Goal: Task Accomplishment & Management: Manage account settings

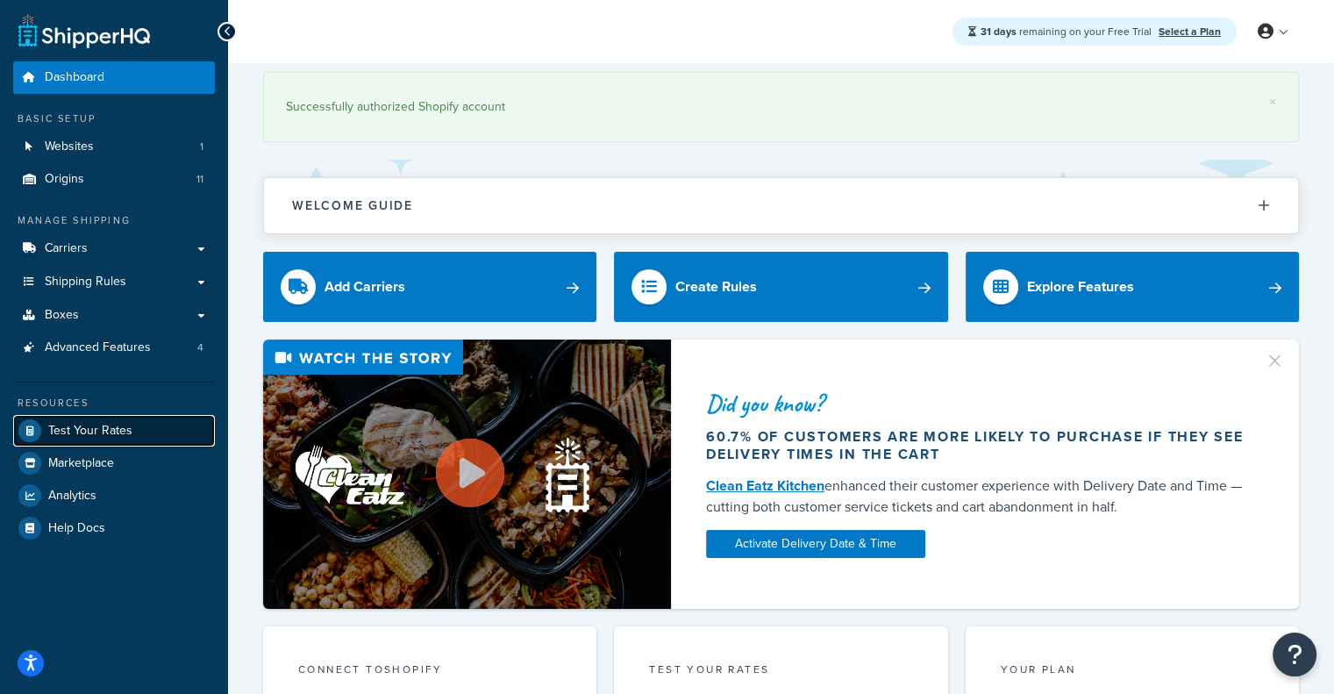
click at [89, 428] on span "Test Your Rates" at bounding box center [90, 431] width 84 height 15
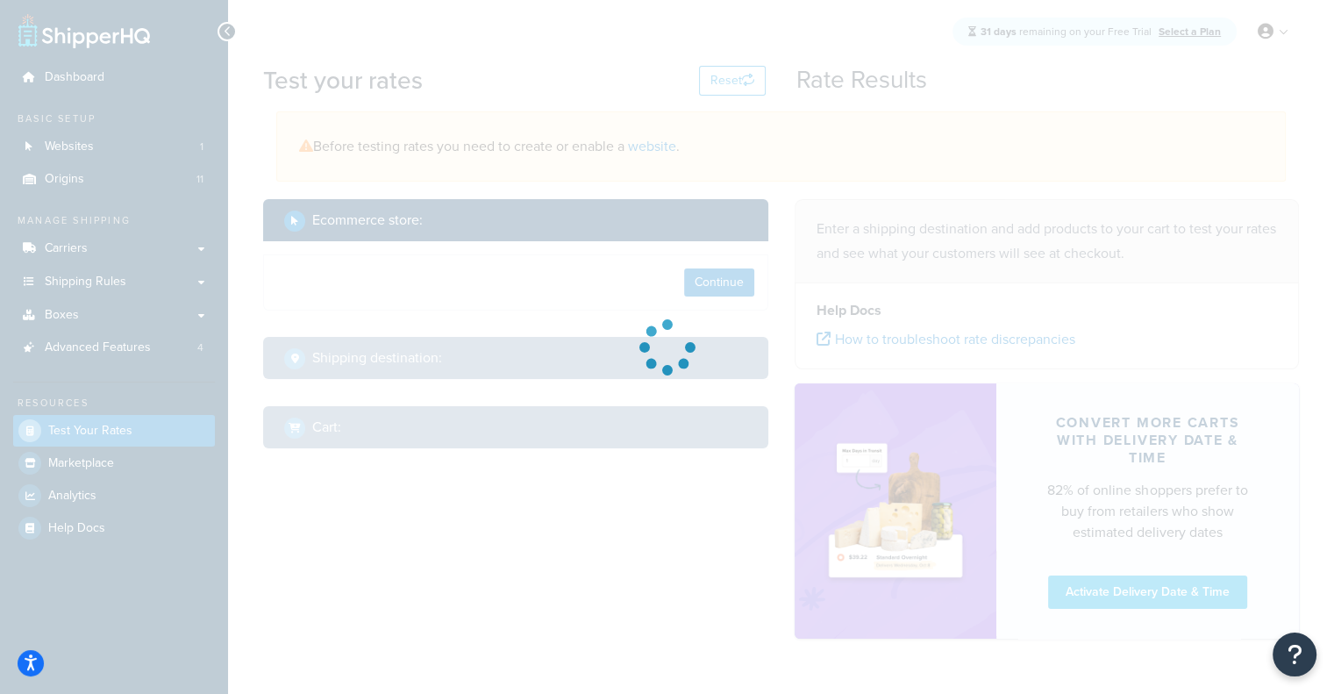
select select "TX"
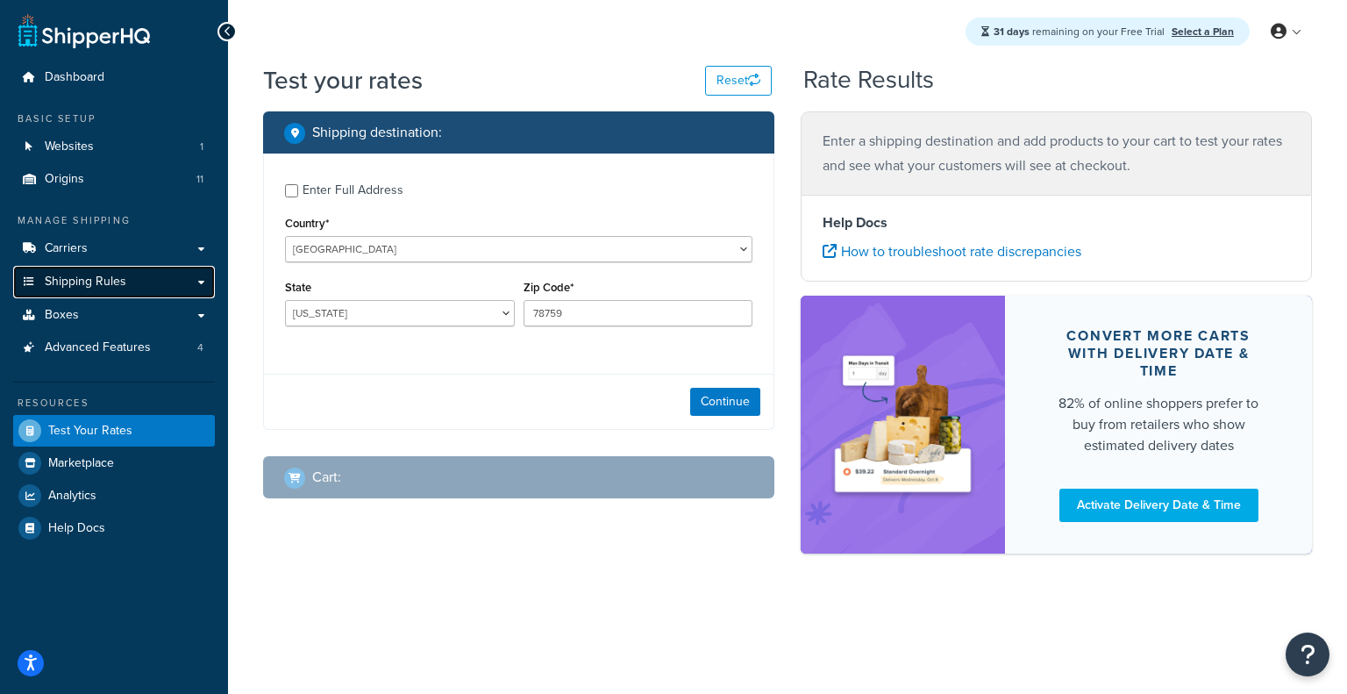
click at [77, 279] on span "Shipping Rules" at bounding box center [86, 282] width 82 height 15
click at [76, 288] on span "Shipping Rules" at bounding box center [86, 282] width 82 height 15
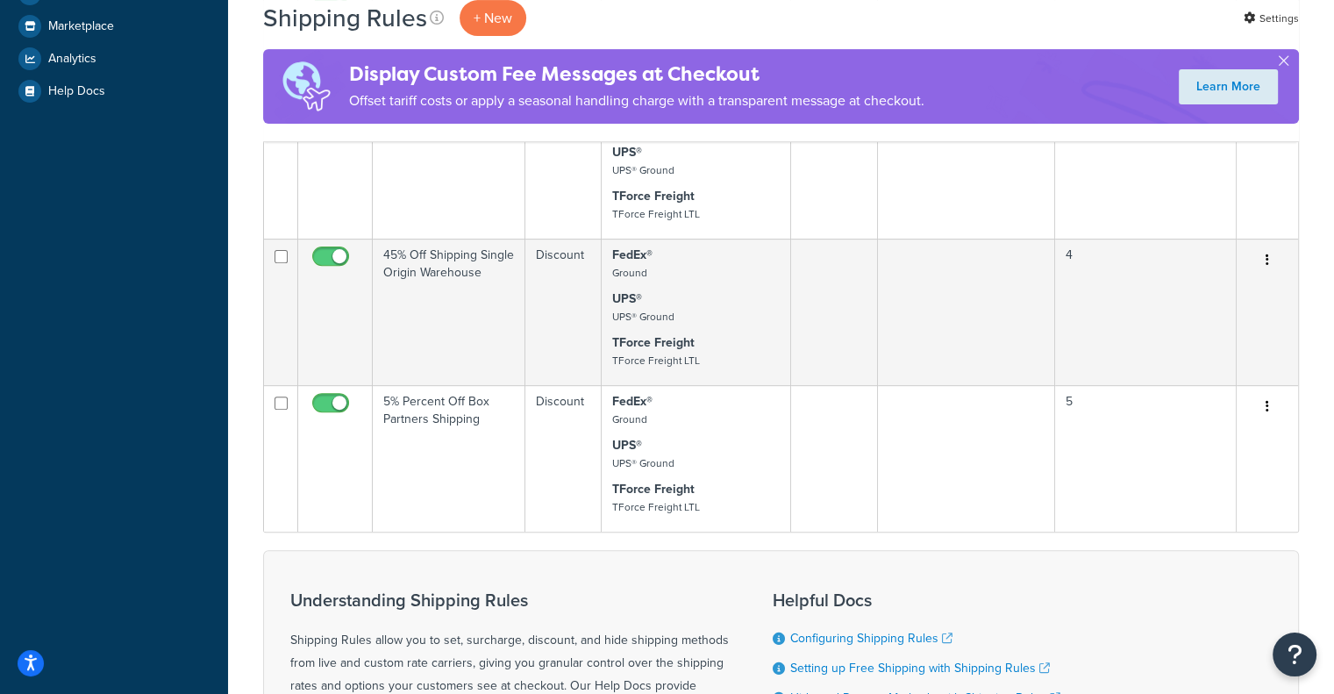
scroll to position [624, 0]
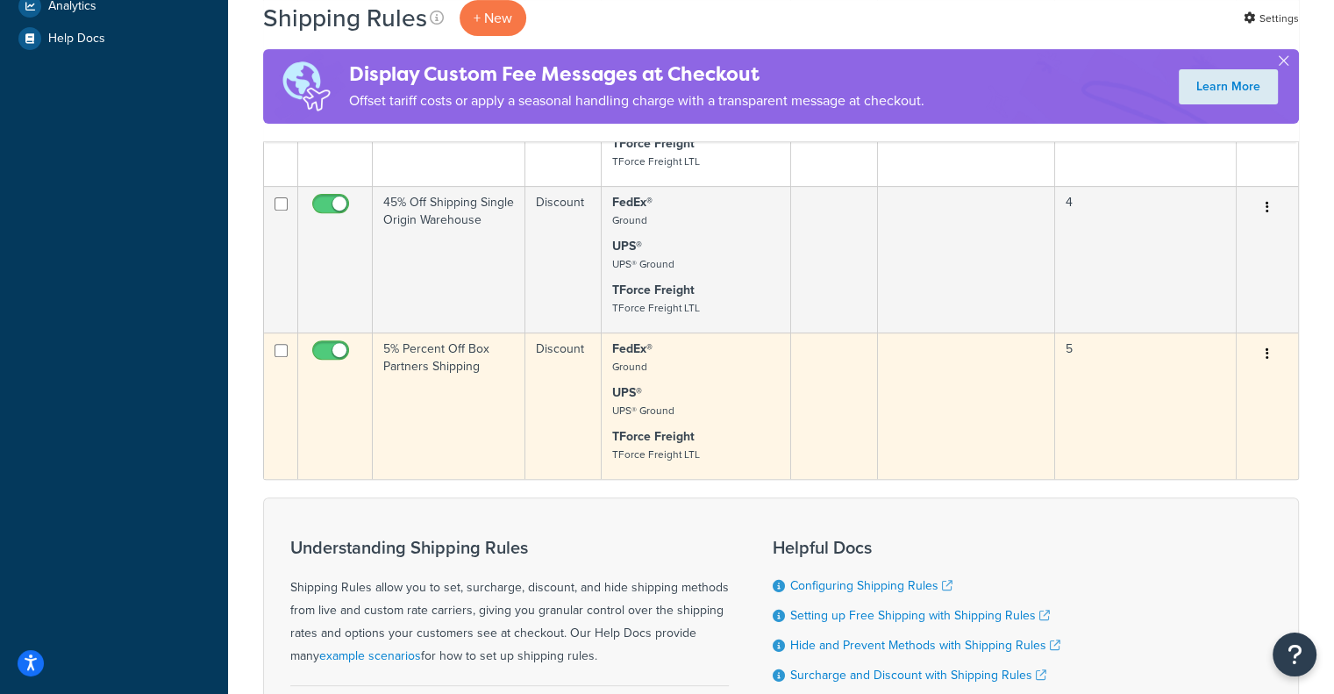
click at [501, 378] on td "5% Percent Off Box Partners Shipping" at bounding box center [449, 405] width 153 height 146
drag, startPoint x: 501, startPoint y: 378, endPoint x: 487, endPoint y: 391, distance: 19.2
click at [487, 391] on td "5% Percent Off Box Partners Shipping" at bounding box center [449, 405] width 153 height 146
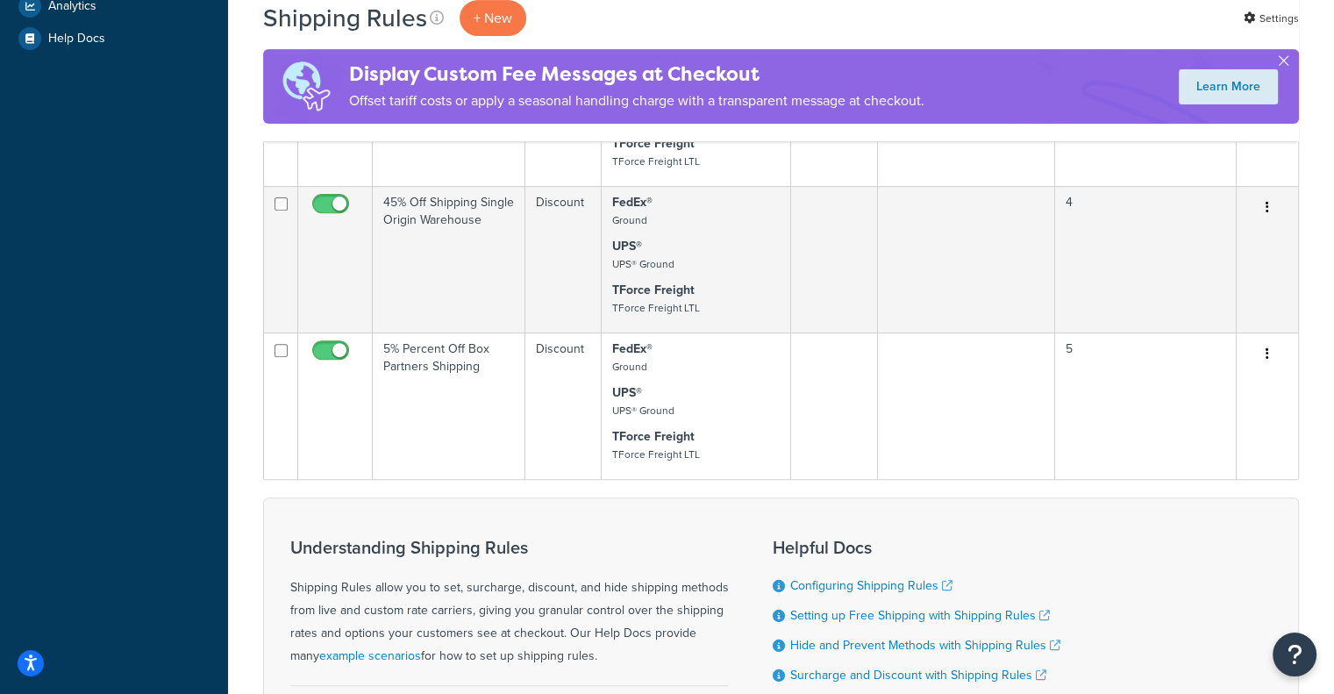
scroll to position [681, 0]
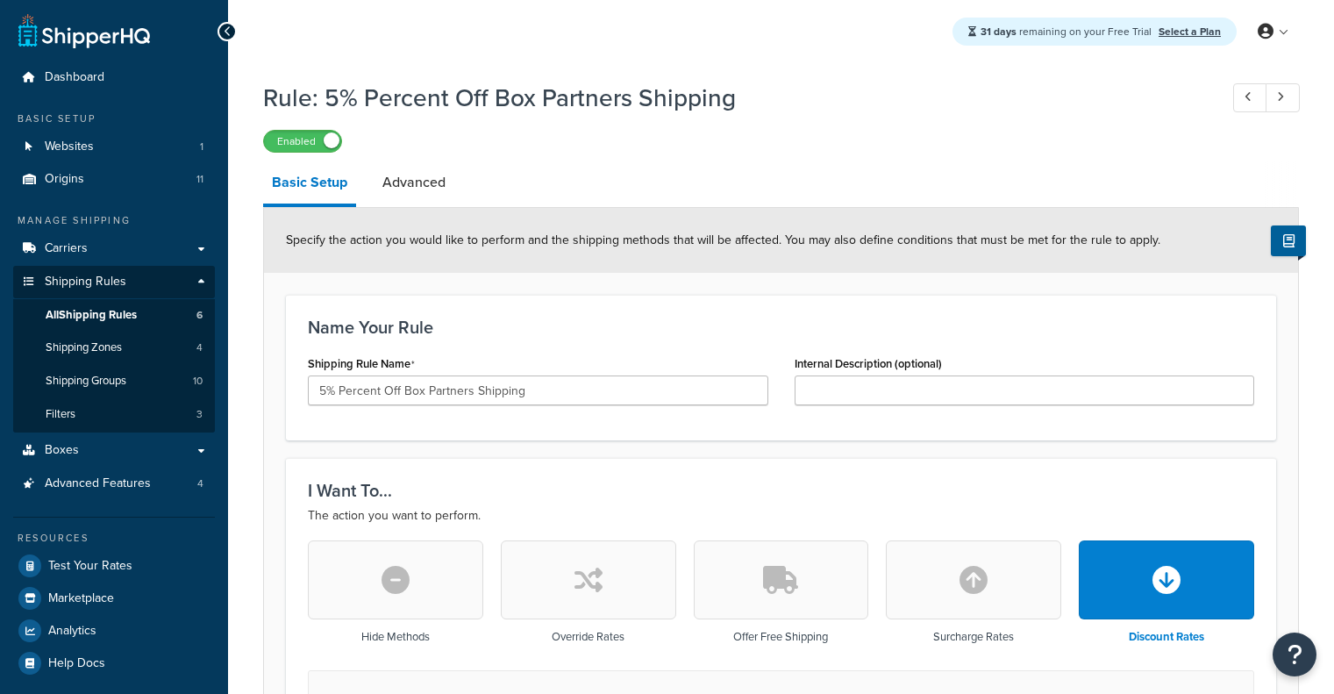
select select "PERCENTAGE"
select select "SHIPPING_GROUP"
